Goal: Task Accomplishment & Management: Manage account settings

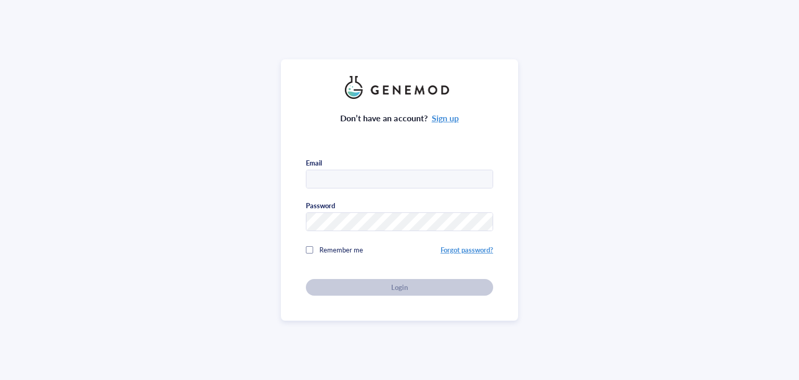
type input "[PERSON_NAME][EMAIL_ADDRESS][DOMAIN_NAME]"
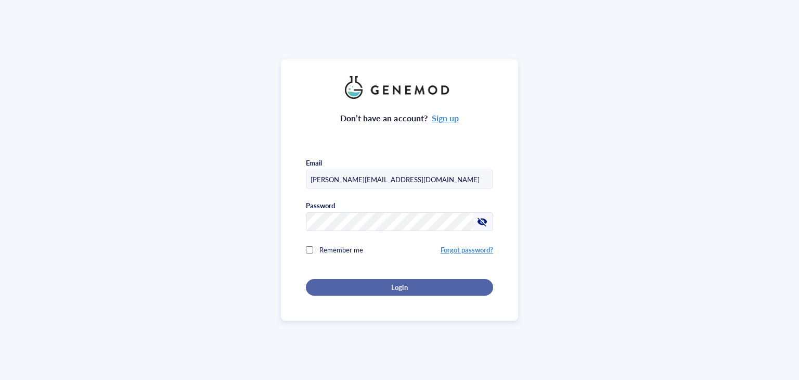
click at [395, 283] on span "Login" at bounding box center [399, 287] width 16 height 9
